Goal: Task Accomplishment & Management: Manage account settings

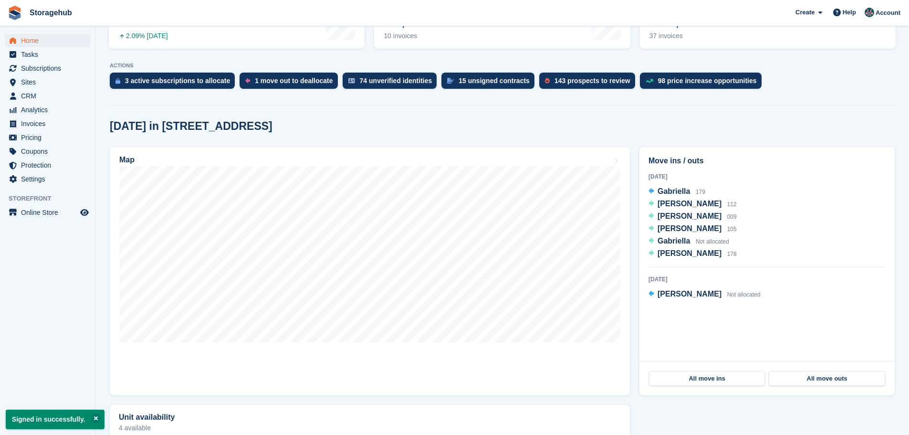
scroll to position [191, 0]
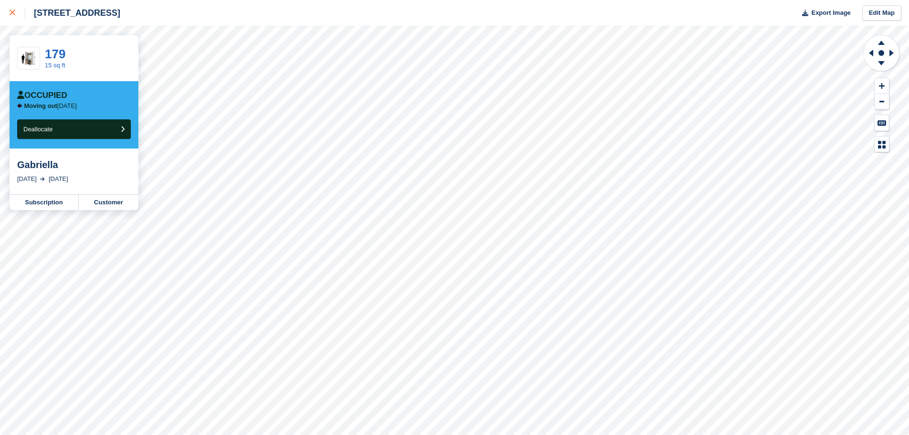
click at [17, 11] on div at bounding box center [18, 12] width 16 height 11
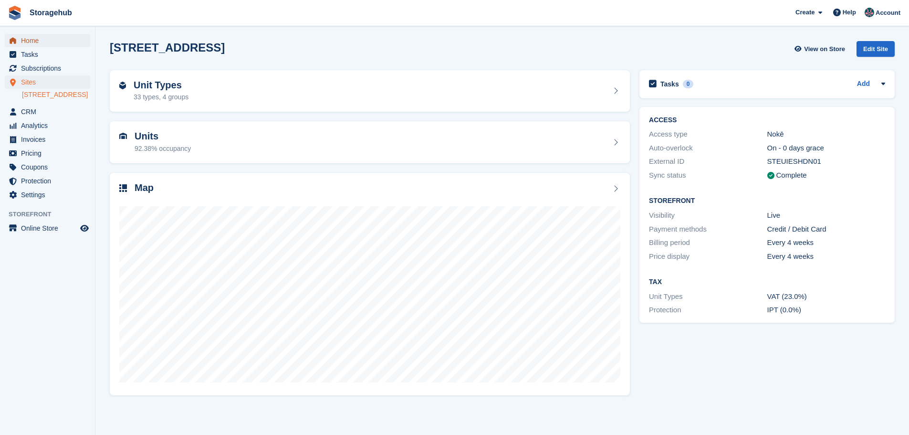
click at [68, 40] on span "Home" at bounding box center [49, 40] width 57 height 13
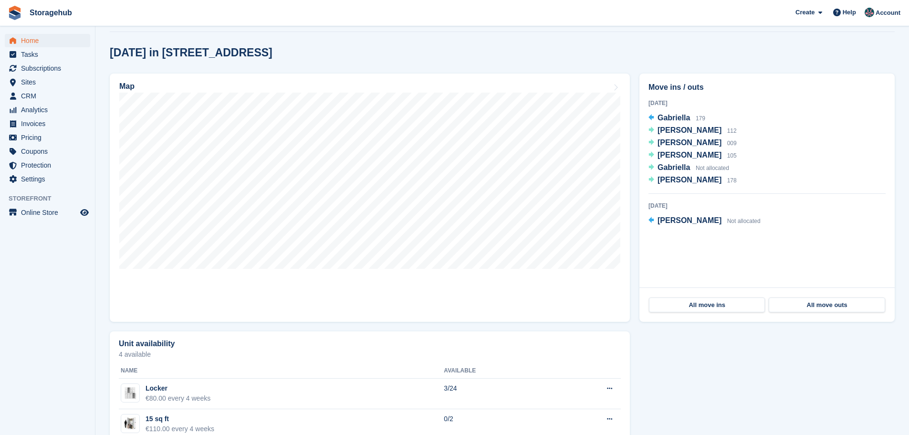
scroll to position [239, 0]
click at [674, 169] on span "Gabriella" at bounding box center [674, 166] width 32 height 8
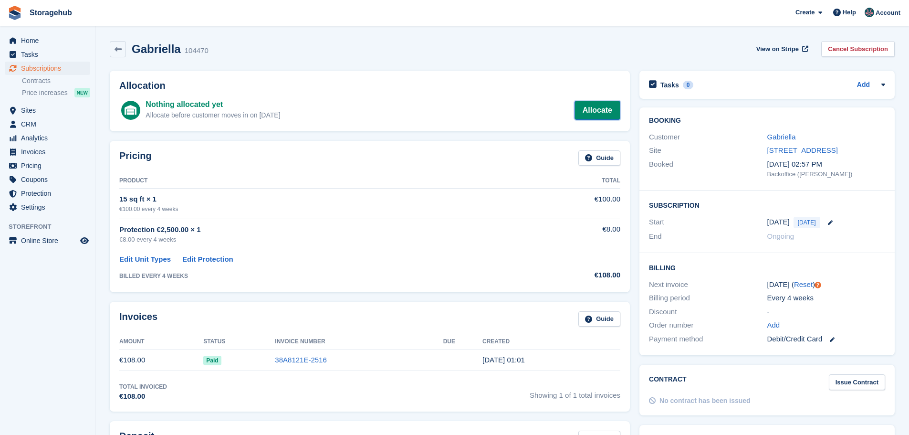
click at [595, 103] on link "Allocate" at bounding box center [598, 110] width 46 height 19
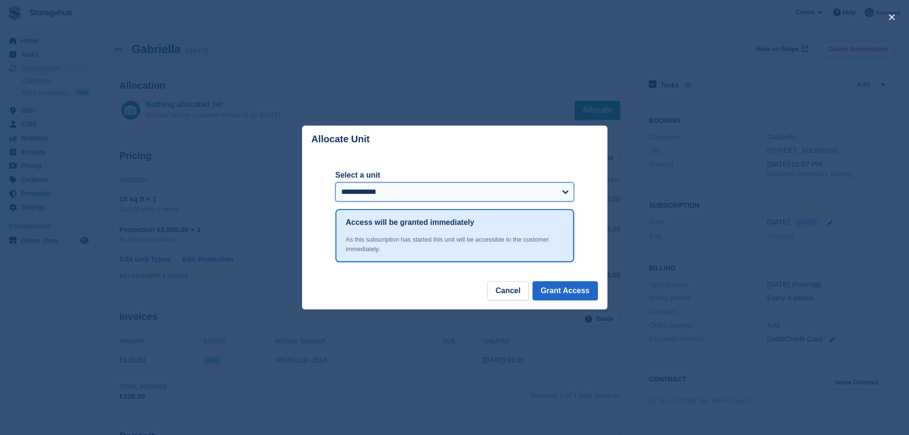
click at [515, 190] on select "**********" at bounding box center [455, 191] width 239 height 19
click at [521, 300] on button "Cancel" at bounding box center [507, 290] width 41 height 19
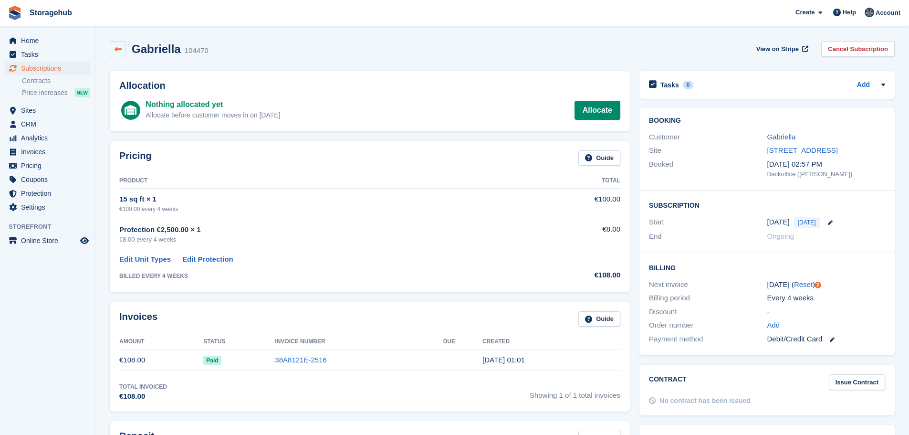
click at [122, 54] on link at bounding box center [118, 49] width 16 height 16
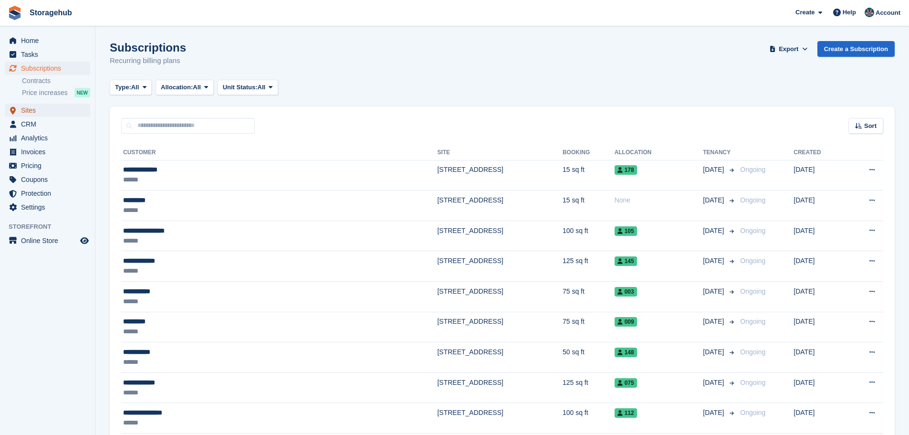
click at [63, 113] on span "Sites" at bounding box center [49, 110] width 57 height 13
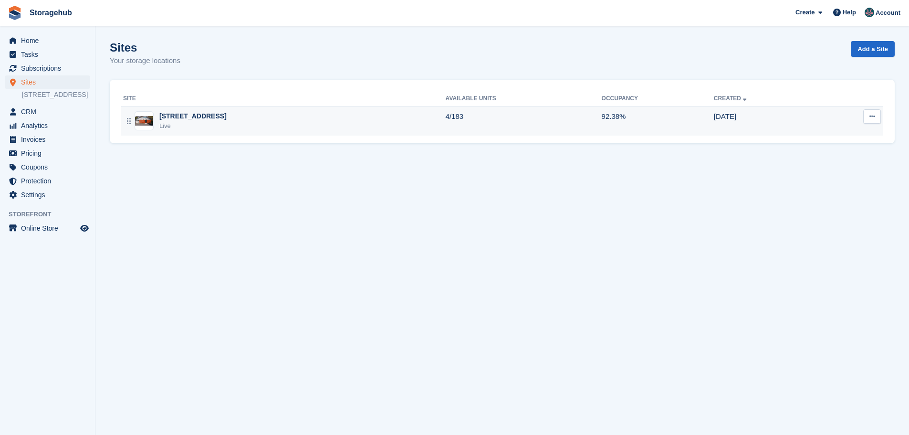
click at [330, 127] on div "5 Fern Road, Sandyford, Dublin, D18 V6R3 Live" at bounding box center [284, 121] width 323 height 20
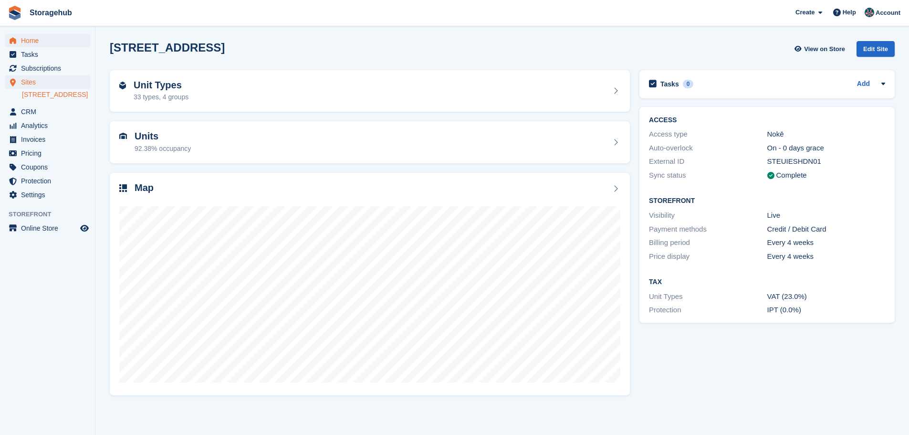
click at [55, 47] on ul "Home" at bounding box center [47, 41] width 95 height 14
click at [31, 46] on span "Home" at bounding box center [49, 40] width 57 height 13
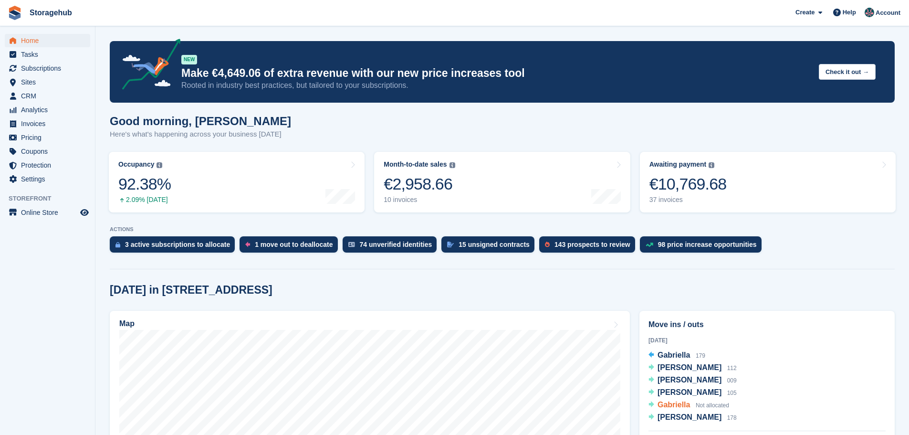
scroll to position [48, 0]
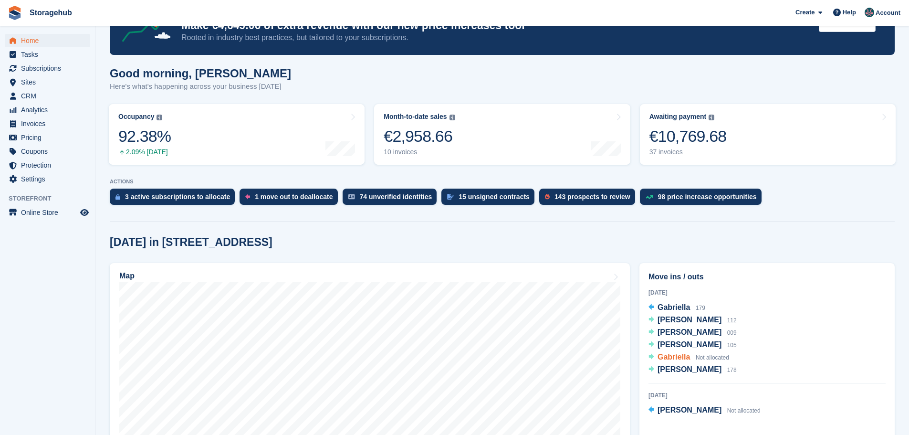
click at [666, 355] on span "Gabriella" at bounding box center [674, 357] width 32 height 8
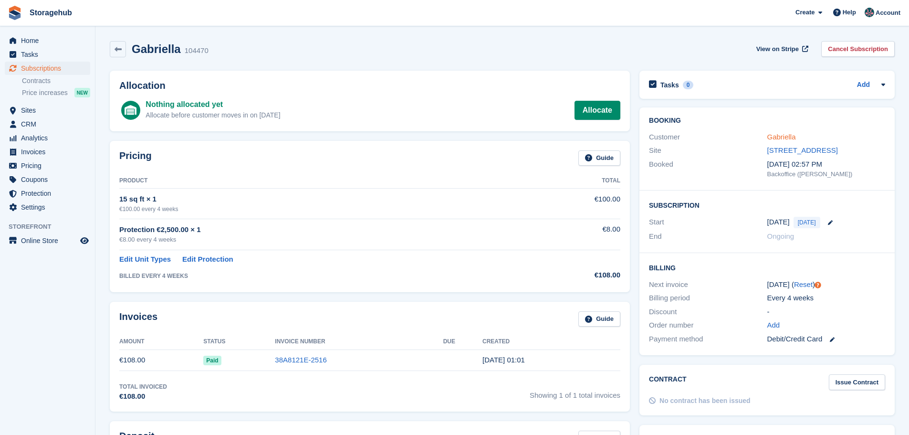
click at [787, 137] on link "Gabriella" at bounding box center [782, 137] width 29 height 8
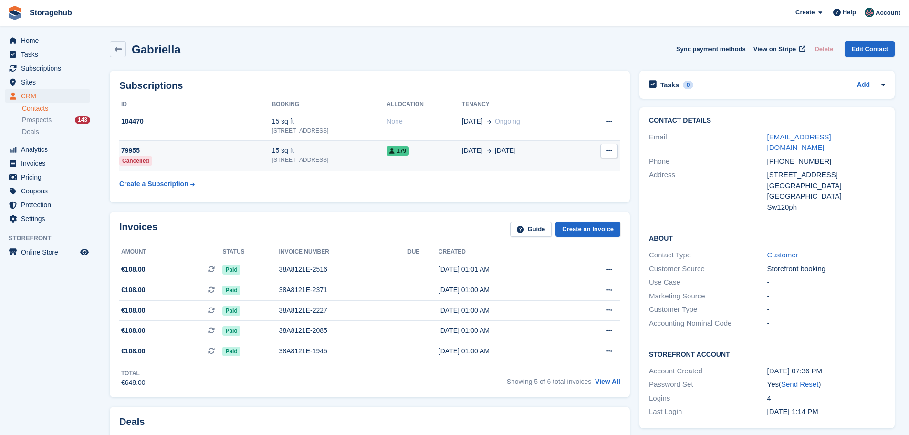
click at [614, 153] on button at bounding box center [610, 151] width 18 height 14
click at [430, 165] on td "179" at bounding box center [424, 156] width 75 height 31
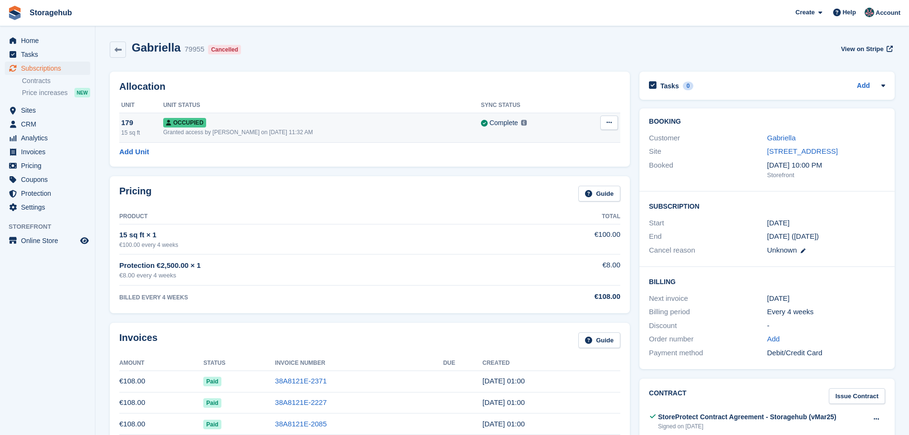
click at [616, 127] on button at bounding box center [610, 123] width 18 height 14
click at [575, 167] on div "Overlock Repossess Deallocate" at bounding box center [573, 158] width 92 height 54
click at [572, 171] on p "Deallocate" at bounding box center [572, 174] width 83 height 12
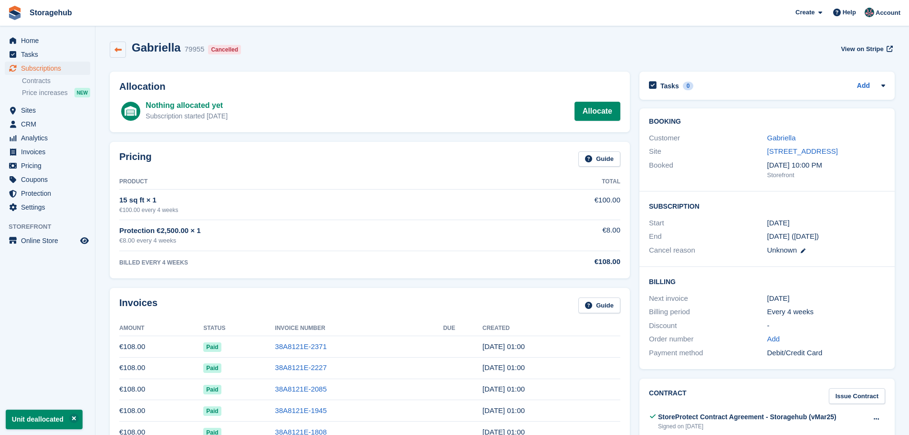
click at [121, 47] on icon at bounding box center [118, 49] width 7 height 7
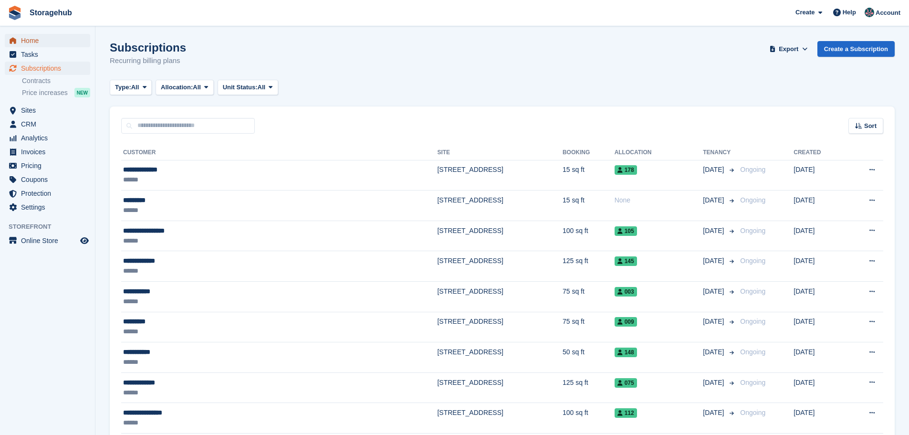
click at [45, 35] on span "Home" at bounding box center [49, 40] width 57 height 13
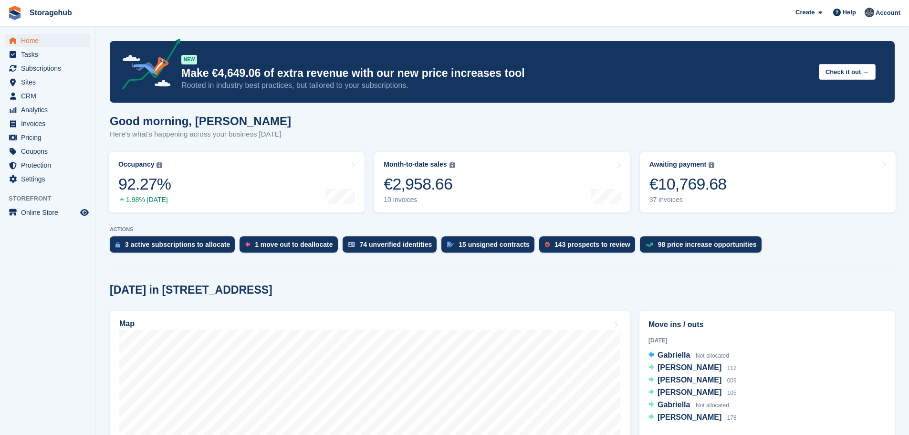
scroll to position [95, 0]
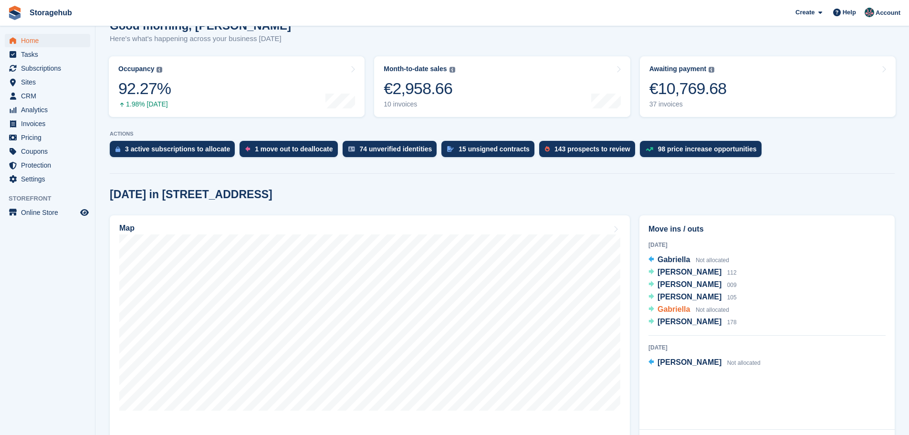
click at [677, 310] on span "Gabriella" at bounding box center [674, 309] width 32 height 8
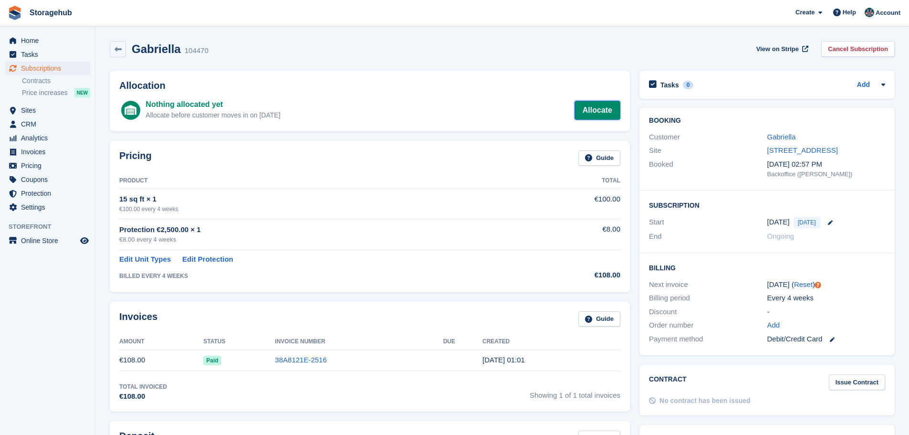
click at [585, 117] on link "Allocate" at bounding box center [598, 110] width 46 height 19
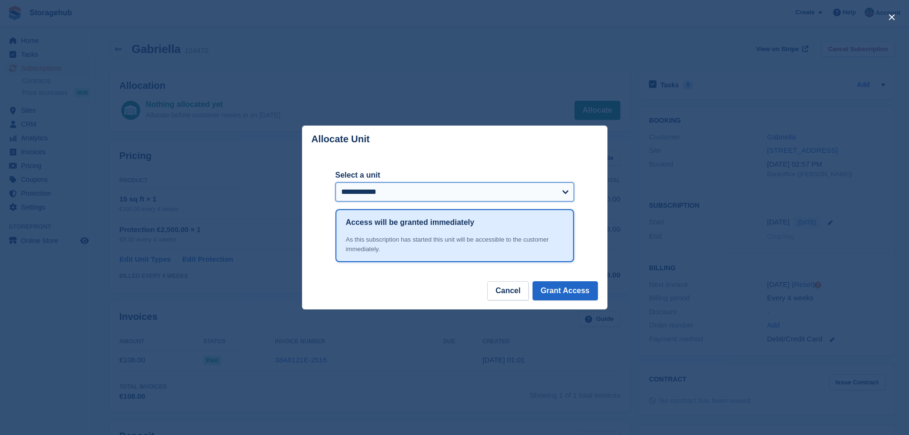
click at [464, 193] on select "**********" at bounding box center [455, 191] width 239 height 19
select select "*****"
click at [336, 183] on select "**********" at bounding box center [455, 191] width 239 height 19
drag, startPoint x: 599, startPoint y: 300, endPoint x: 588, endPoint y: 297, distance: 11.3
click at [595, 300] on footer "Cancel Grant Access" at bounding box center [455, 295] width 306 height 28
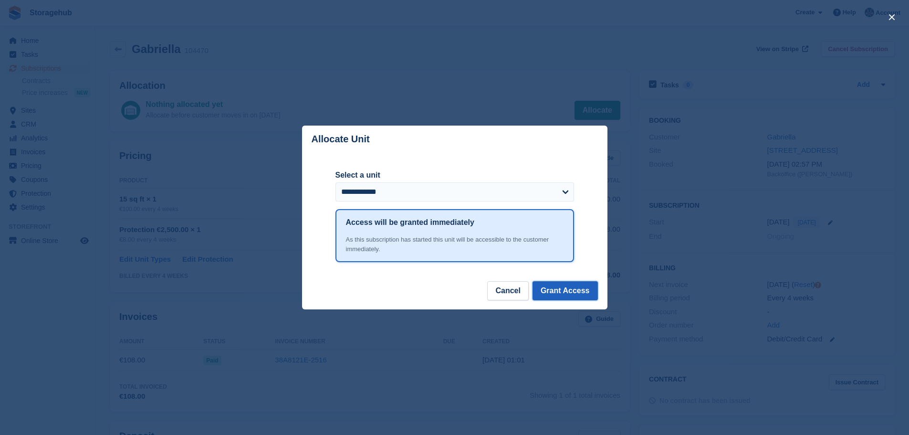
click at [588, 297] on button "Grant Access" at bounding box center [565, 290] width 65 height 19
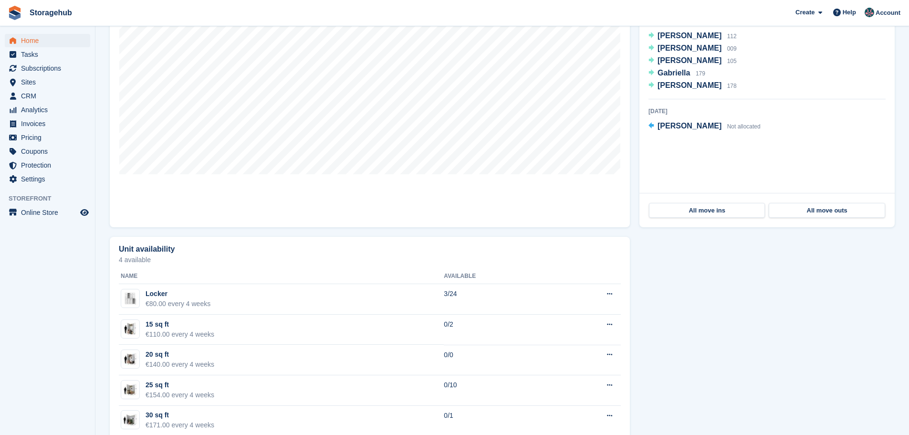
scroll to position [334, 0]
click at [686, 127] on span "[PERSON_NAME]" at bounding box center [690, 123] width 64 height 8
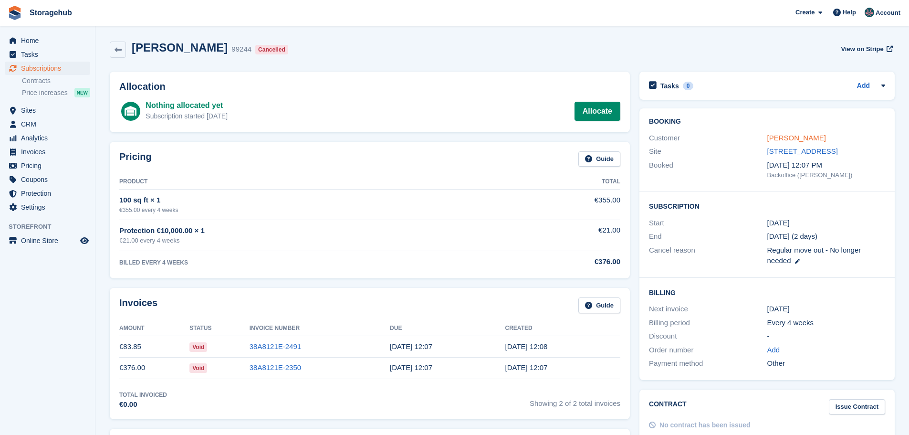
click at [773, 137] on link "[PERSON_NAME]" at bounding box center [797, 138] width 59 height 8
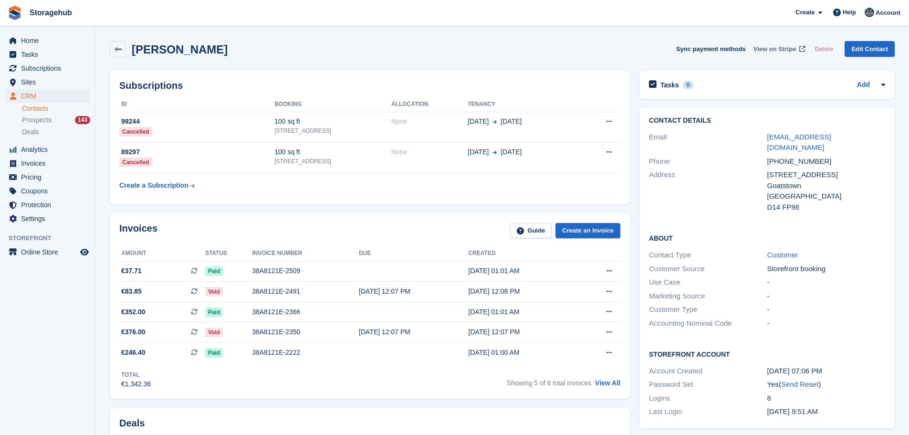
click at [800, 49] on span at bounding box center [803, 49] width 10 height 10
